Goal: Find specific page/section: Find specific page/section

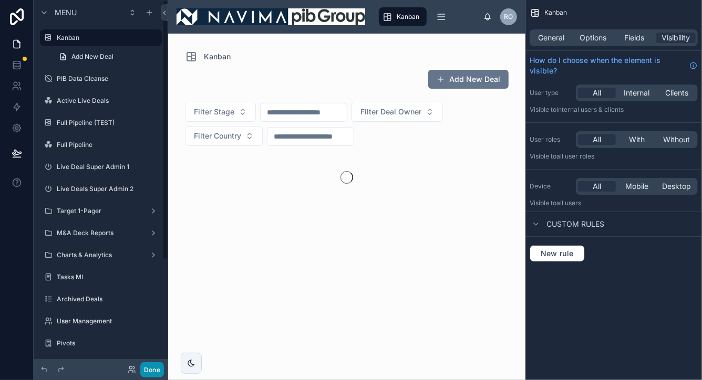
click at [151, 370] on button "Done" at bounding box center [152, 369] width 24 height 15
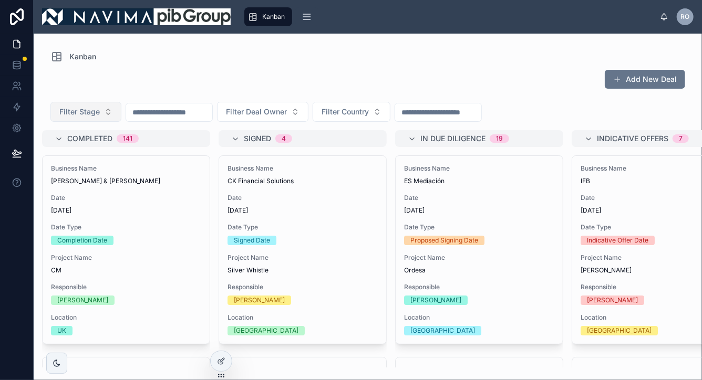
click at [109, 110] on button "Filter Stage" at bounding box center [85, 112] width 71 height 20
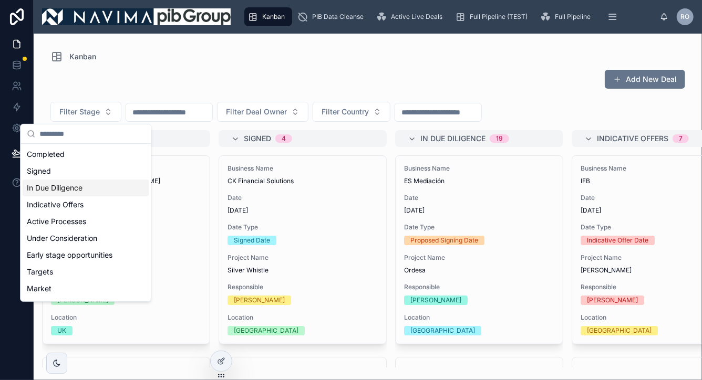
click at [84, 189] on div "In Due Diligence" at bounding box center [86, 188] width 126 height 17
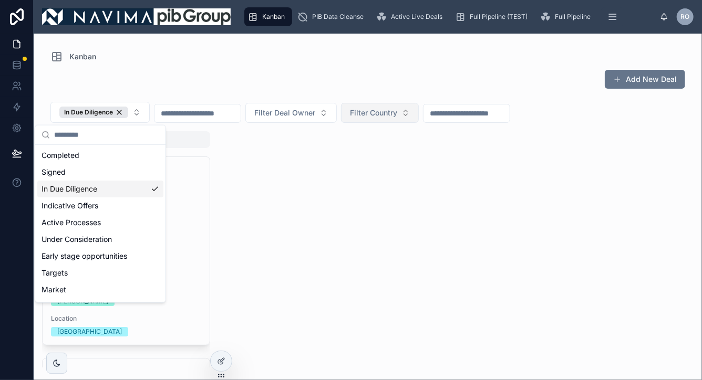
click at [416, 112] on button "Filter Country" at bounding box center [380, 113] width 78 height 20
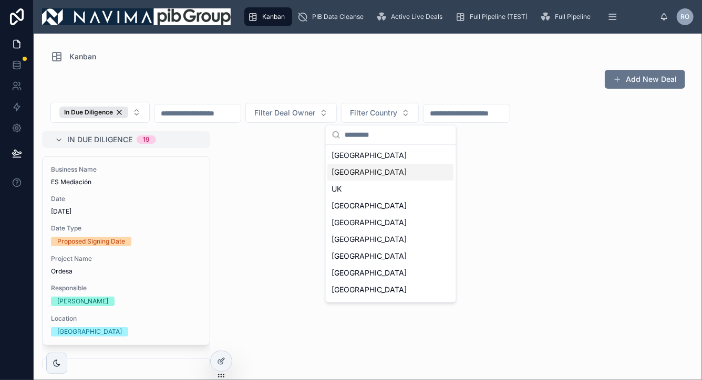
click at [361, 168] on div "[GEOGRAPHIC_DATA]" at bounding box center [391, 172] width 126 height 17
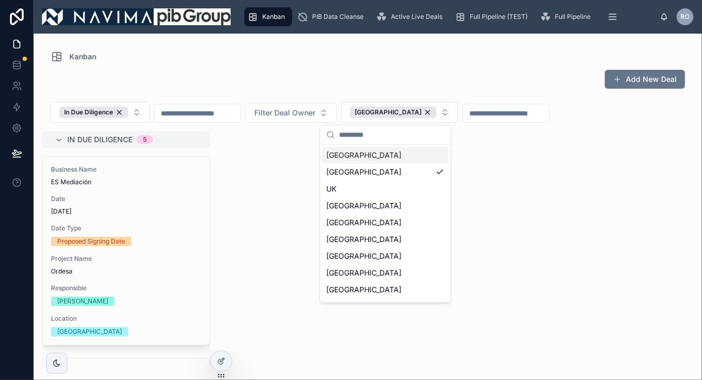
click at [203, 114] on input "text" at bounding box center [197, 113] width 86 height 15
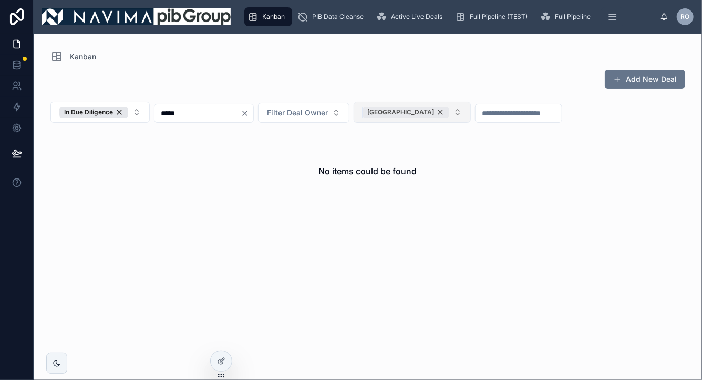
click at [404, 112] on div "[GEOGRAPHIC_DATA]" at bounding box center [405, 113] width 87 height 12
click at [207, 120] on input "*****" at bounding box center [197, 113] width 86 height 15
type input "**********"
click at [249, 111] on icon "Clear" at bounding box center [245, 113] width 8 height 8
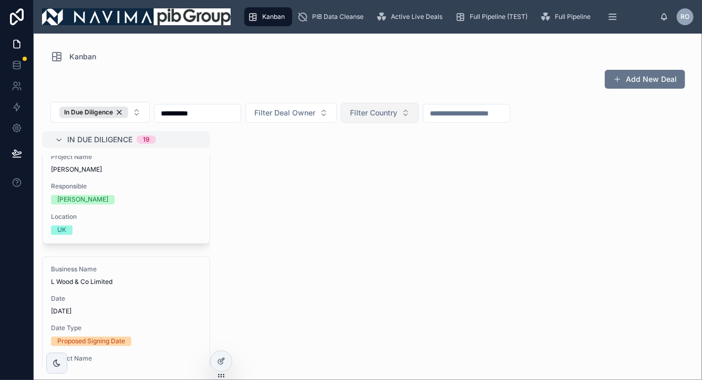
scroll to position [921, 0]
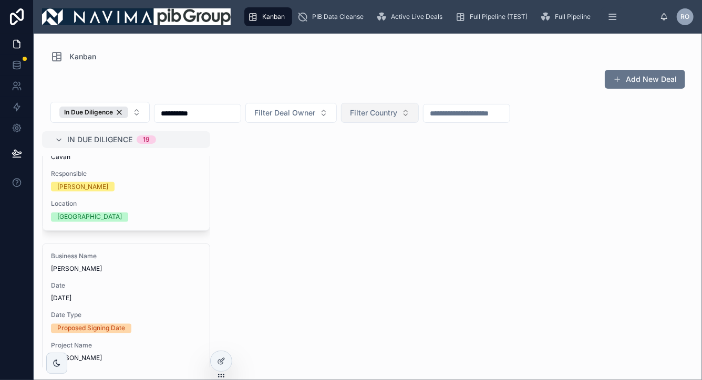
click at [401, 119] on button "Filter Country" at bounding box center [380, 113] width 78 height 20
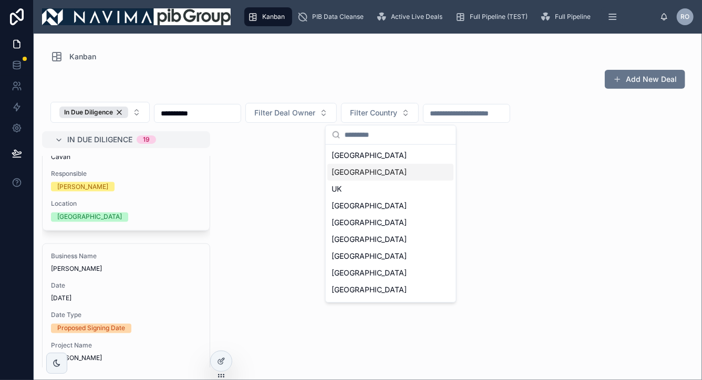
click at [375, 168] on div "[GEOGRAPHIC_DATA]" at bounding box center [391, 172] width 126 height 17
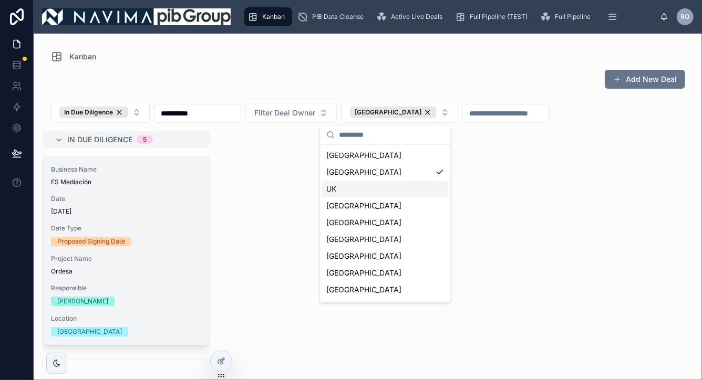
click at [154, 192] on div "Business Name ES Mediación Date [DATE] Date Type Proposed Signing Date Project …" at bounding box center [126, 251] width 167 height 188
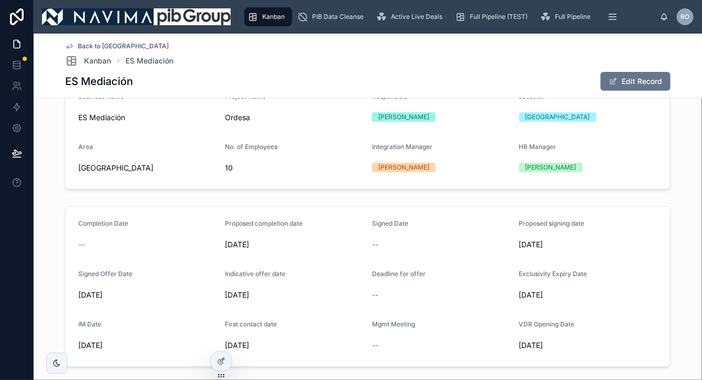
scroll to position [203, 0]
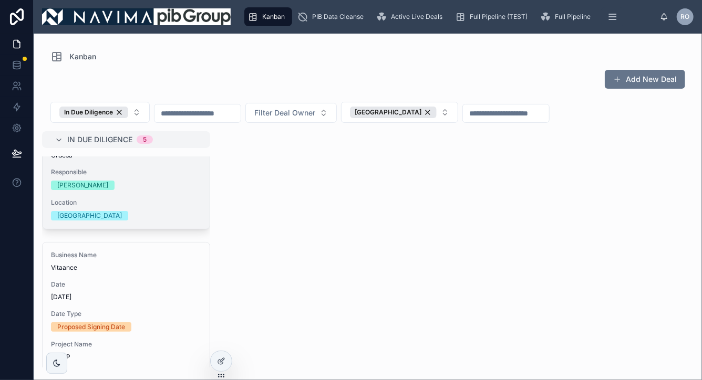
scroll to position [129, 0]
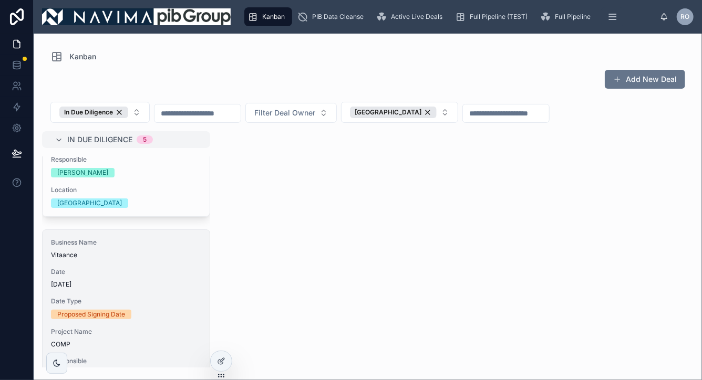
click at [149, 282] on span "[DATE]" at bounding box center [126, 284] width 150 height 8
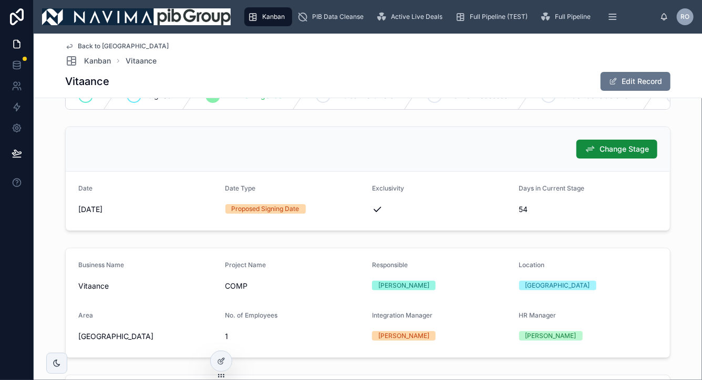
scroll to position [36, 0]
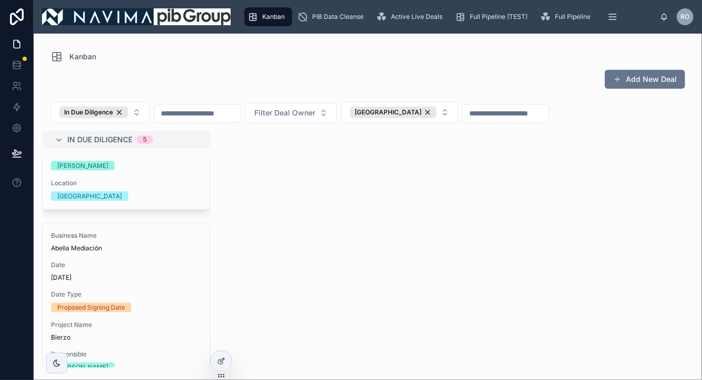
scroll to position [761, 0]
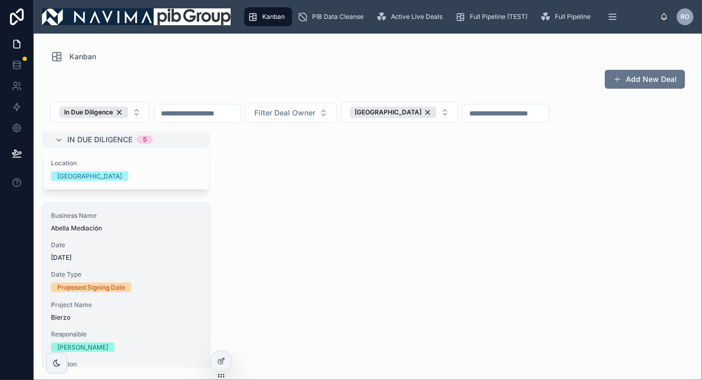
click at [165, 283] on div "Proposed Signing Date" at bounding box center [126, 287] width 150 height 9
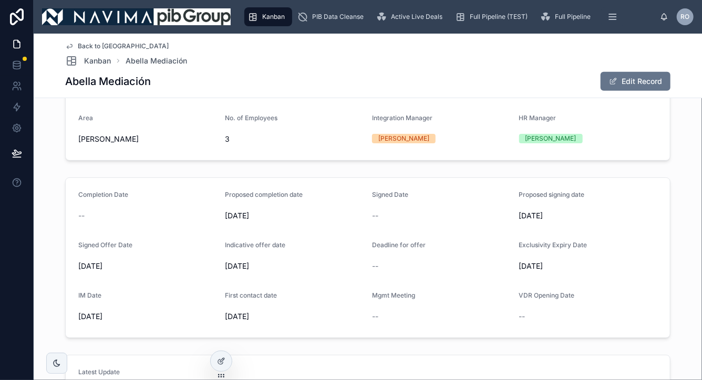
scroll to position [231, 0]
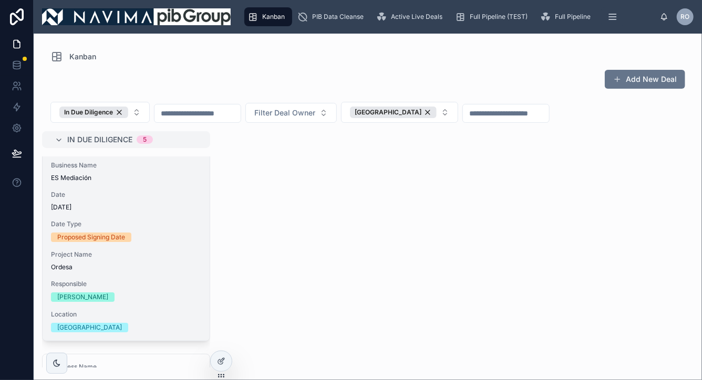
scroll to position [5, 0]
click at [122, 200] on div "Date [DATE]" at bounding box center [126, 200] width 150 height 21
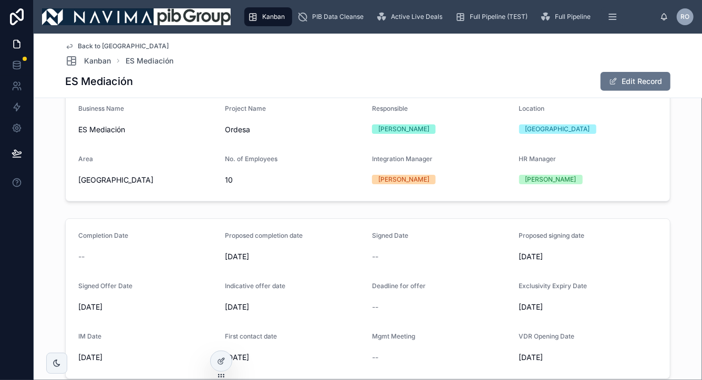
scroll to position [201, 0]
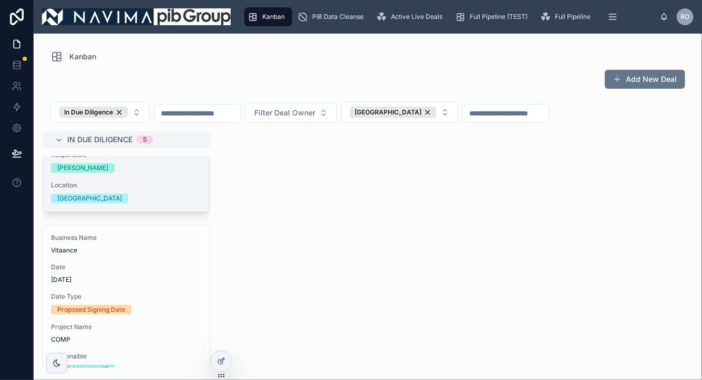
scroll to position [158, 0]
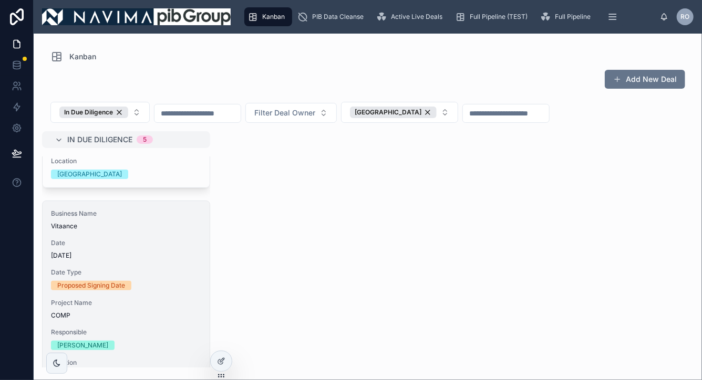
click at [153, 255] on span "[DATE]" at bounding box center [126, 256] width 150 height 8
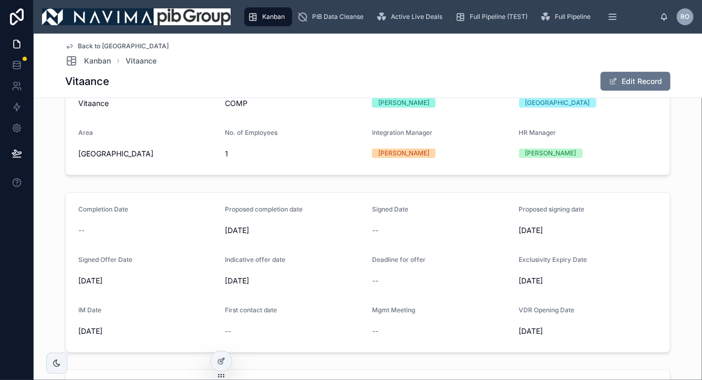
scroll to position [220, 0]
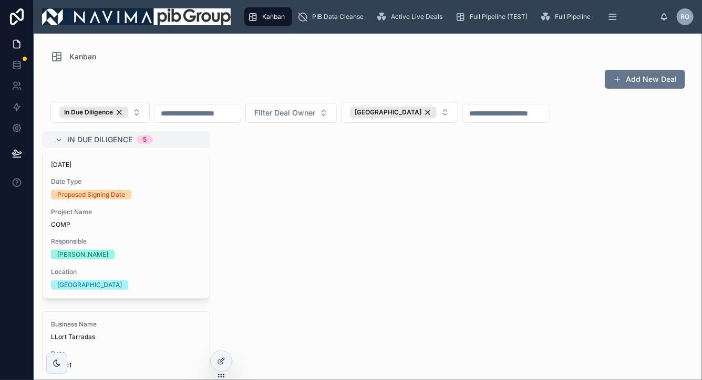
scroll to position [274, 0]
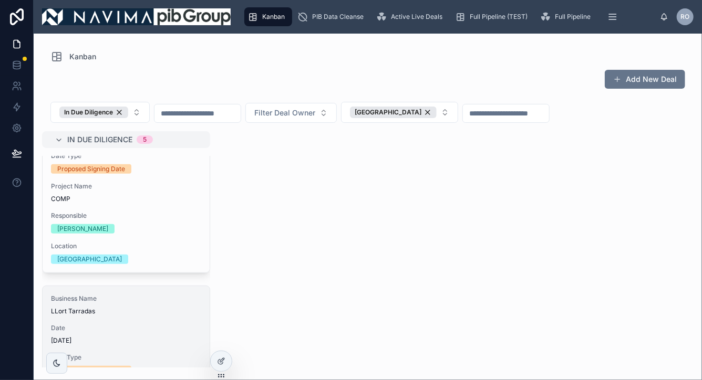
click at [150, 330] on span "Date" at bounding box center [126, 328] width 150 height 8
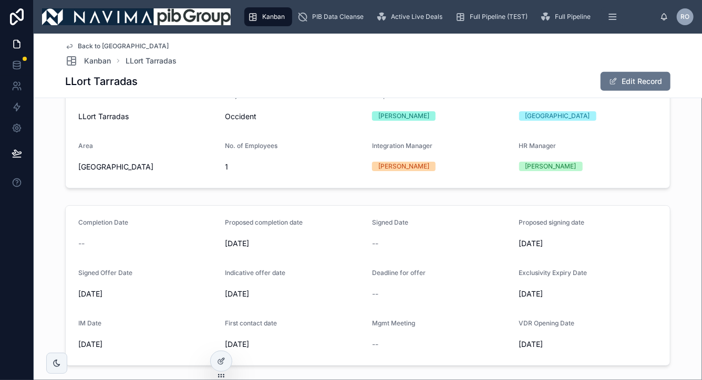
scroll to position [206, 0]
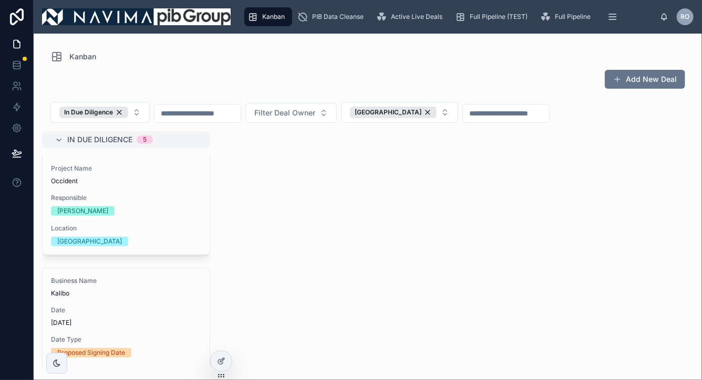
scroll to position [500, 0]
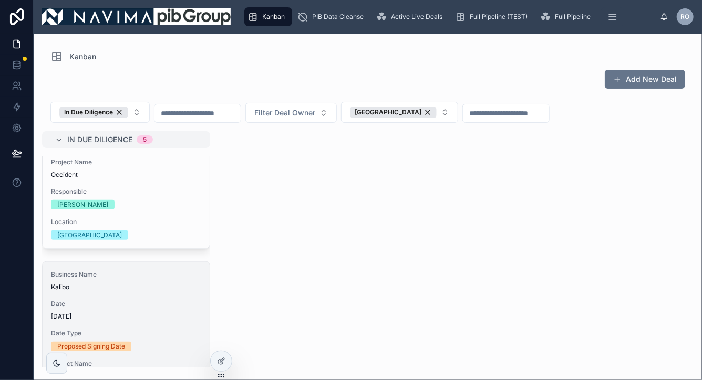
click at [132, 324] on div "Business Name [GEOGRAPHIC_DATA] Date [DATE] Date Type Proposed Signing Date Pro…" at bounding box center [126, 356] width 167 height 188
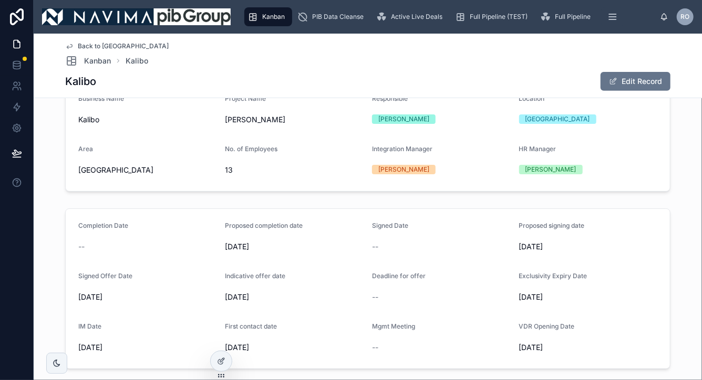
scroll to position [204, 0]
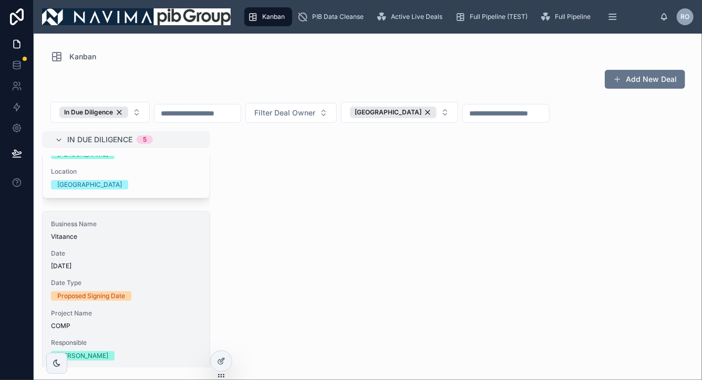
scroll to position [151, 0]
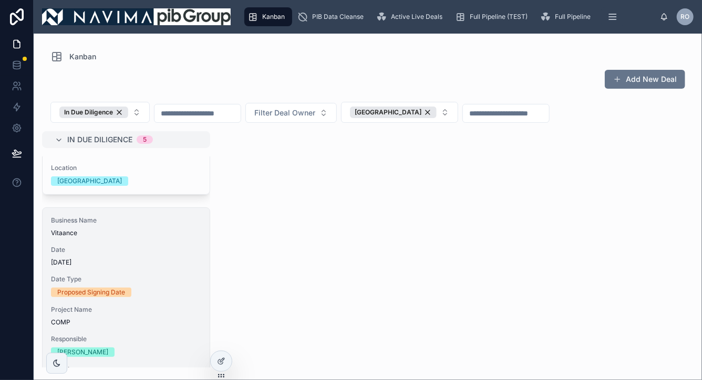
click at [140, 259] on span "[DATE]" at bounding box center [126, 262] width 150 height 8
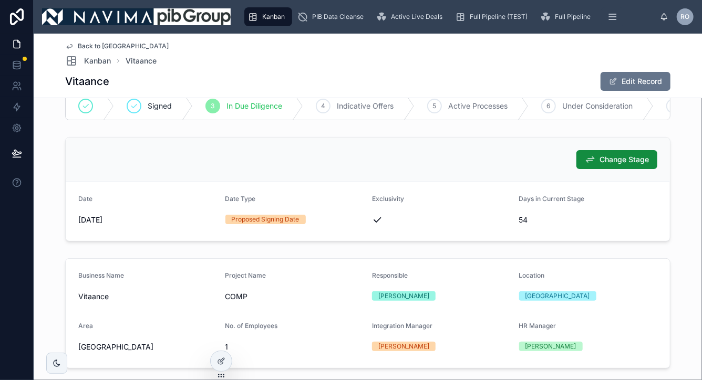
scroll to position [24, 0]
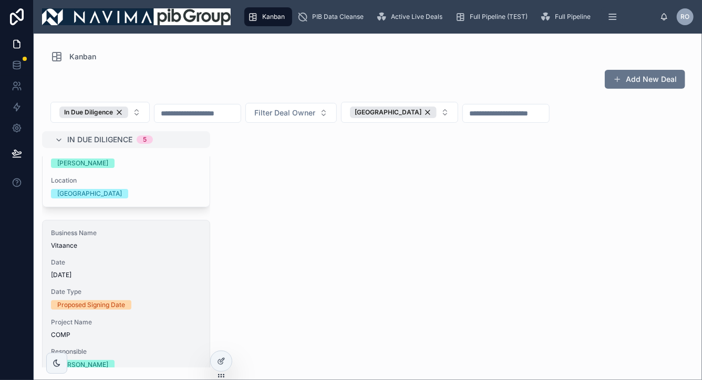
scroll to position [140, 0]
click at [159, 260] on span "Date" at bounding box center [126, 261] width 150 height 8
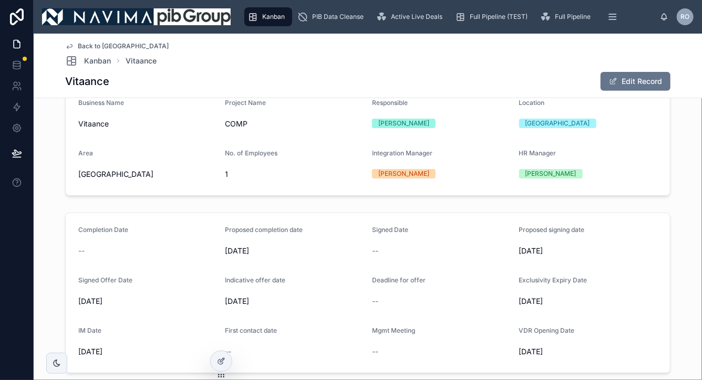
scroll to position [205, 0]
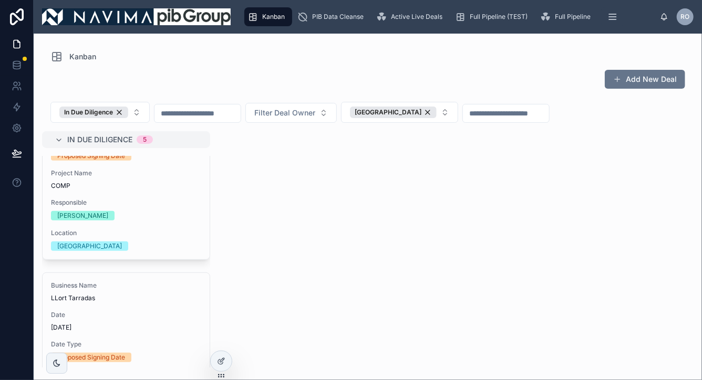
scroll to position [336, 0]
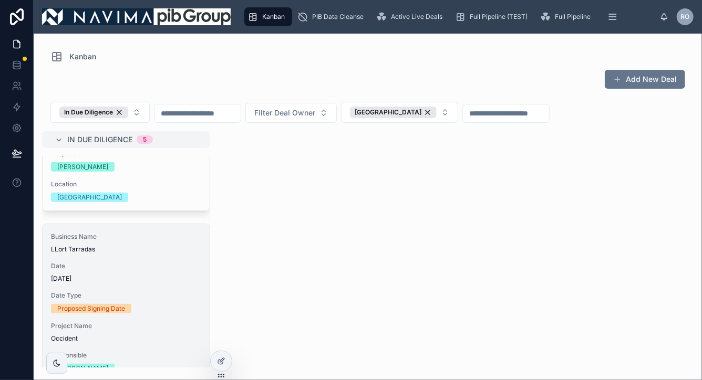
click at [133, 282] on span "[DATE]" at bounding box center [126, 279] width 150 height 8
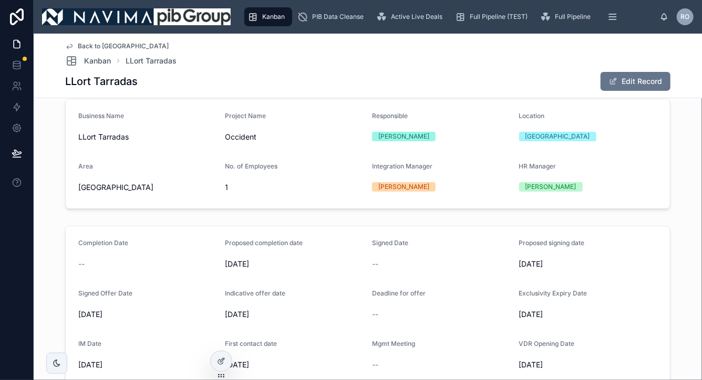
scroll to position [184, 0]
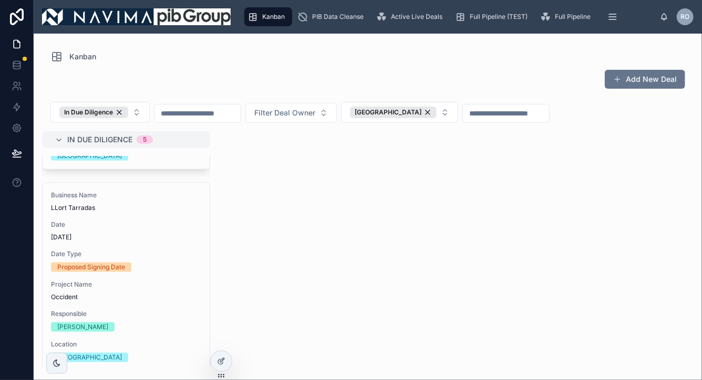
scroll to position [394, 0]
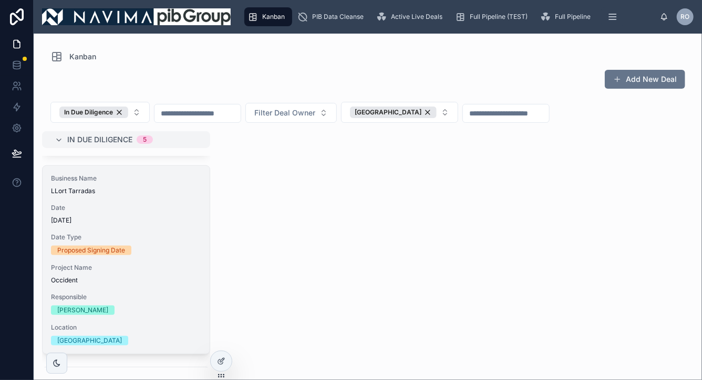
click at [114, 240] on span "Date Type" at bounding box center [126, 237] width 150 height 8
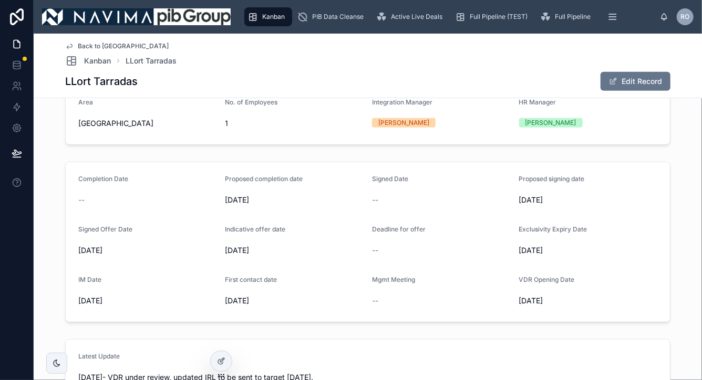
scroll to position [253, 0]
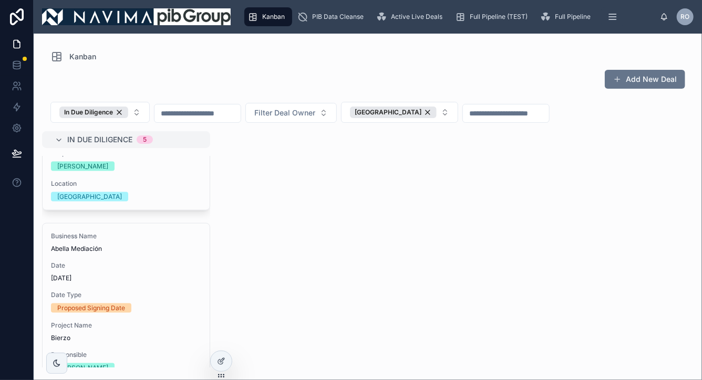
scroll to position [791, 0]
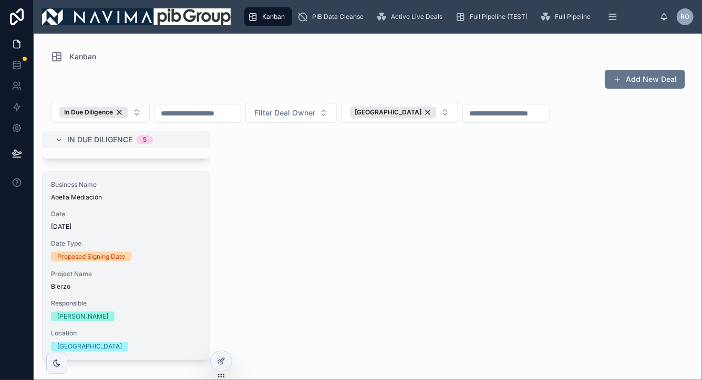
click at [126, 295] on div "Business Name Abella Mediación Date [DATE] Date Type Proposed Signing Date Proj…" at bounding box center [126, 266] width 167 height 188
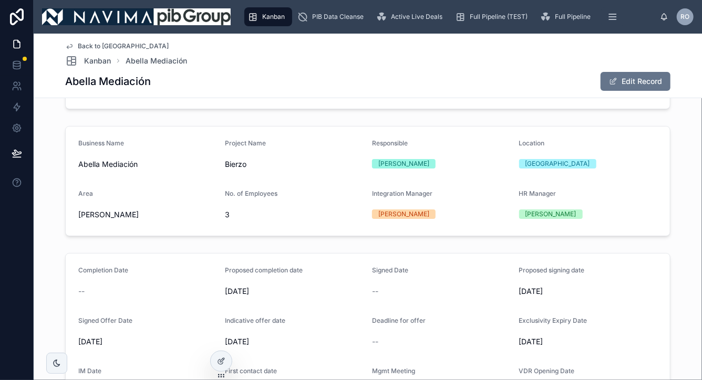
scroll to position [158, 0]
